Goal: Use online tool/utility: Utilize a website feature to perform a specific function

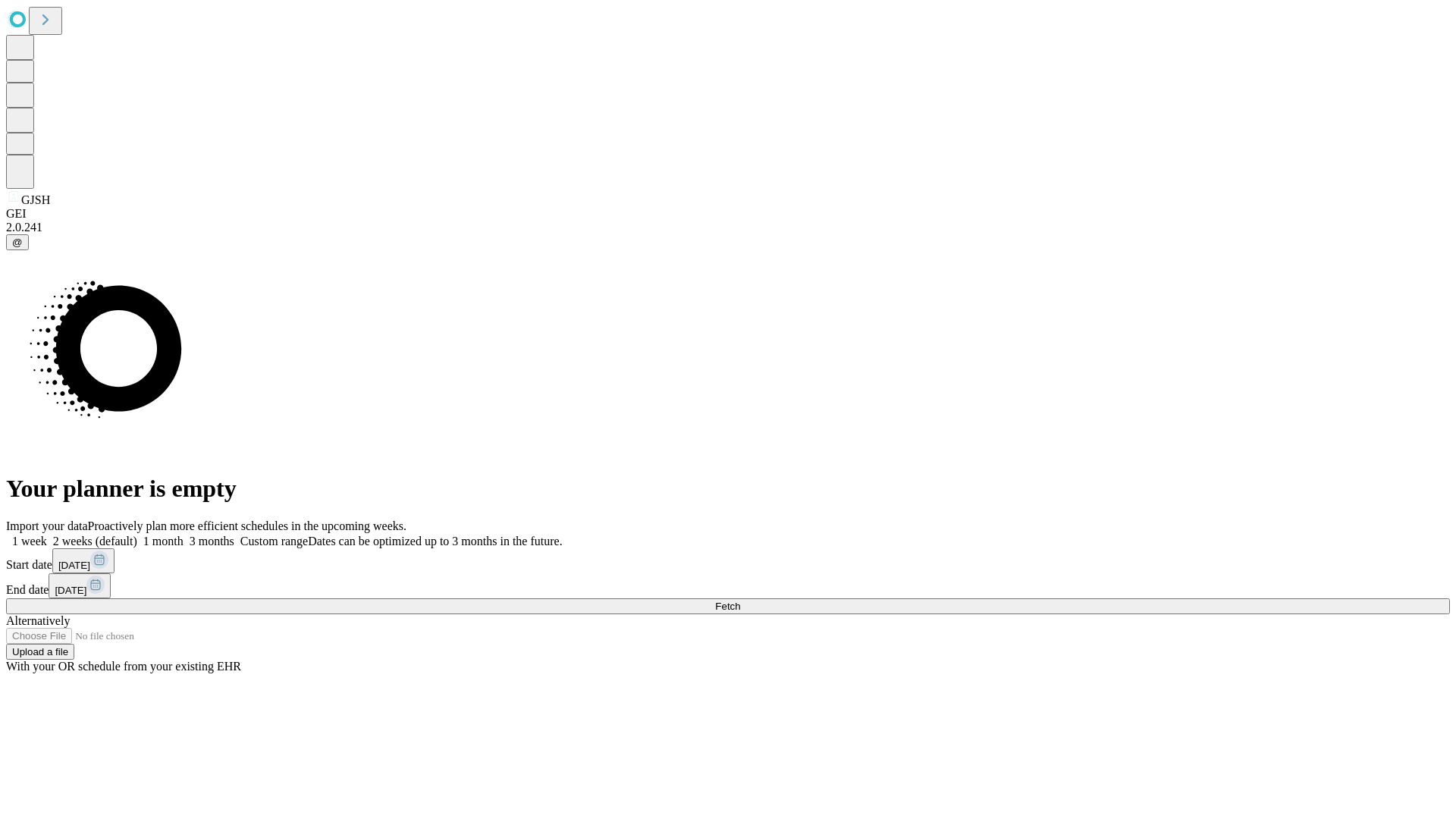
click at [740, 600] on span "Fetch" at bounding box center [728, 605] width 25 height 11
